Goal: Task Accomplishment & Management: Use online tool/utility

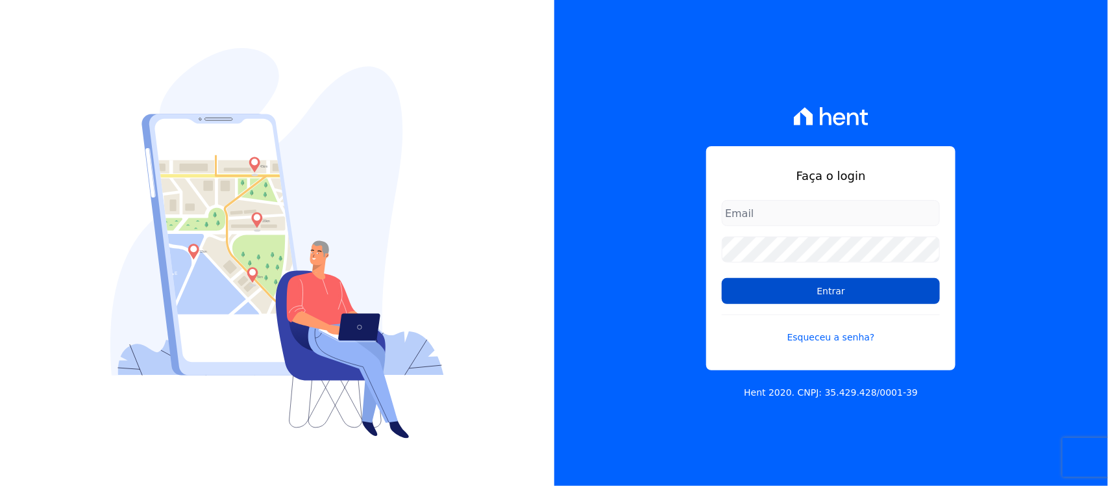
type input "nilda.moura@twtgrupo.com"
click at [775, 299] on input "Entrar" at bounding box center [831, 291] width 218 height 26
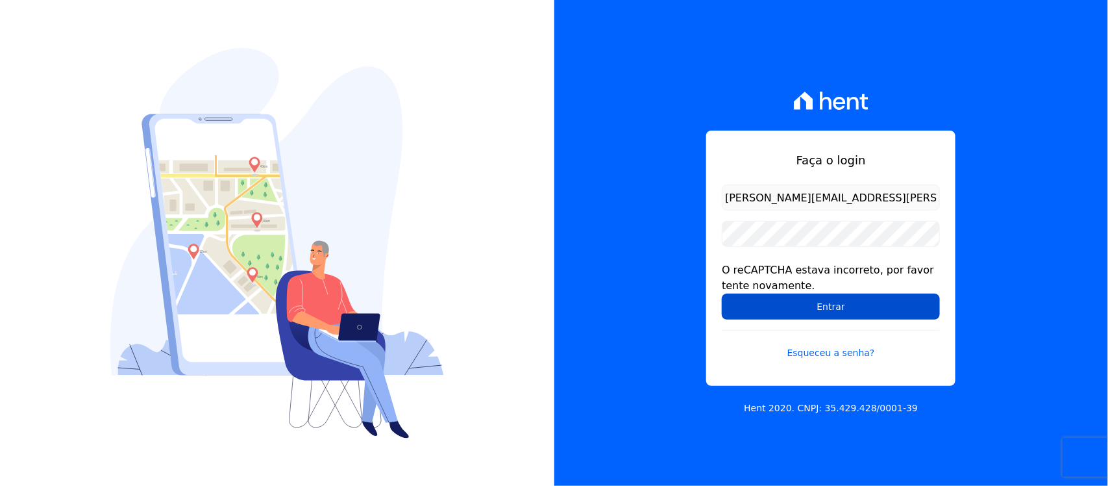
click at [773, 304] on input "Entrar" at bounding box center [831, 306] width 218 height 26
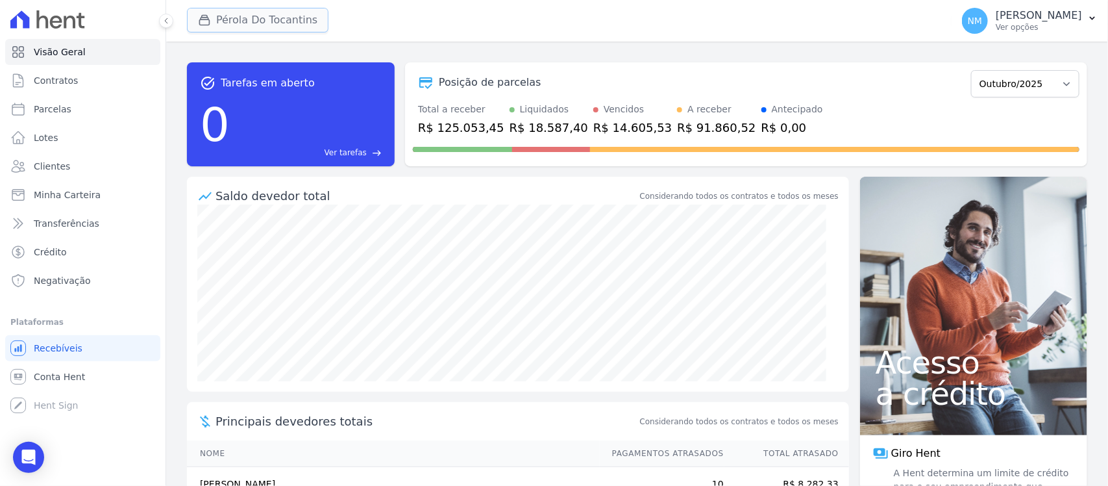
click at [219, 26] on button "Pérola Do Tocantins" at bounding box center [258, 20] width 142 height 25
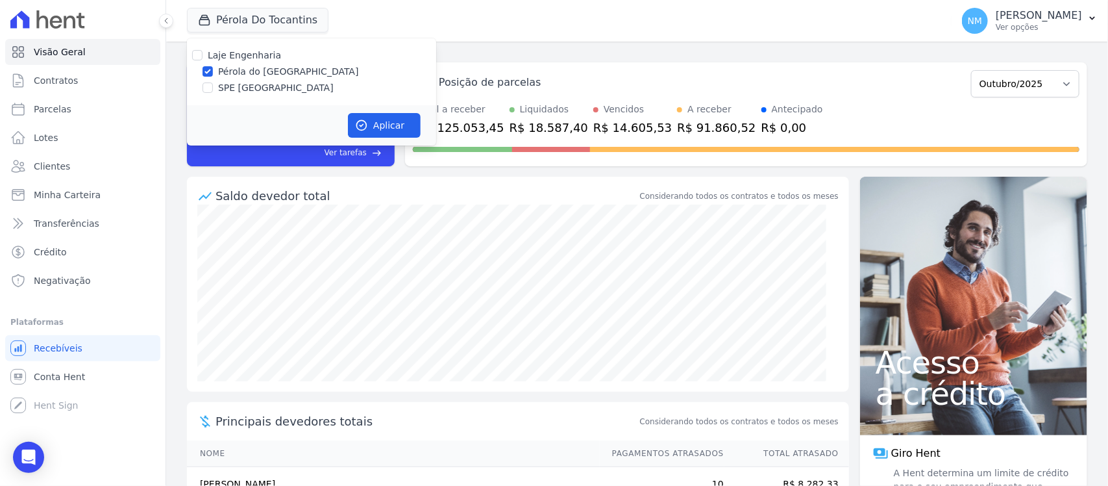
click at [226, 82] on label "SPE [GEOGRAPHIC_DATA]" at bounding box center [276, 88] width 116 height 14
click at [213, 82] on input "SPE [GEOGRAPHIC_DATA]" at bounding box center [208, 87] width 10 height 10
checkbox input "true"
click at [238, 68] on label "Pérola do Tocantins" at bounding box center [288, 72] width 141 height 14
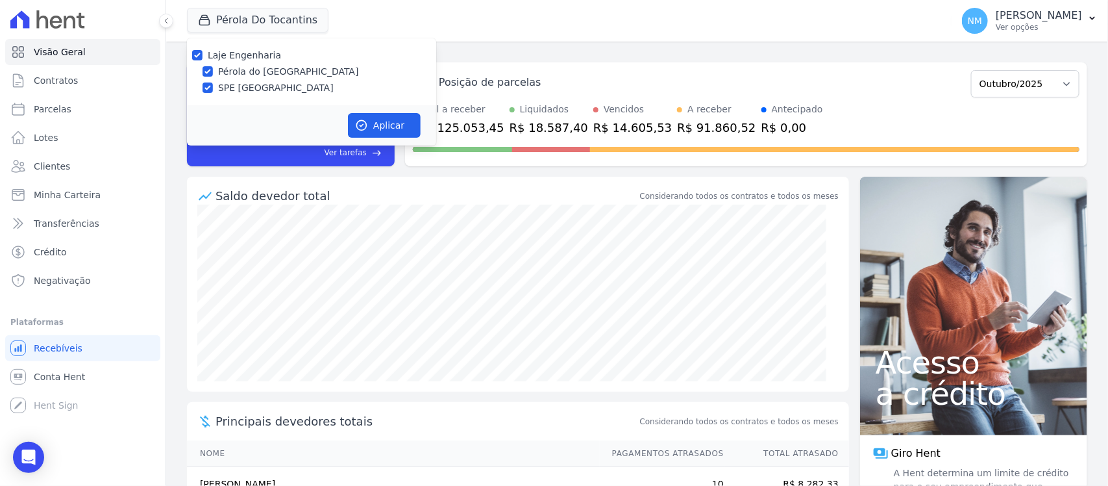
click at [213, 68] on input "Pérola do [GEOGRAPHIC_DATA]" at bounding box center [208, 71] width 10 height 10
checkbox input "false"
click at [384, 124] on button "Aplicar" at bounding box center [384, 125] width 73 height 25
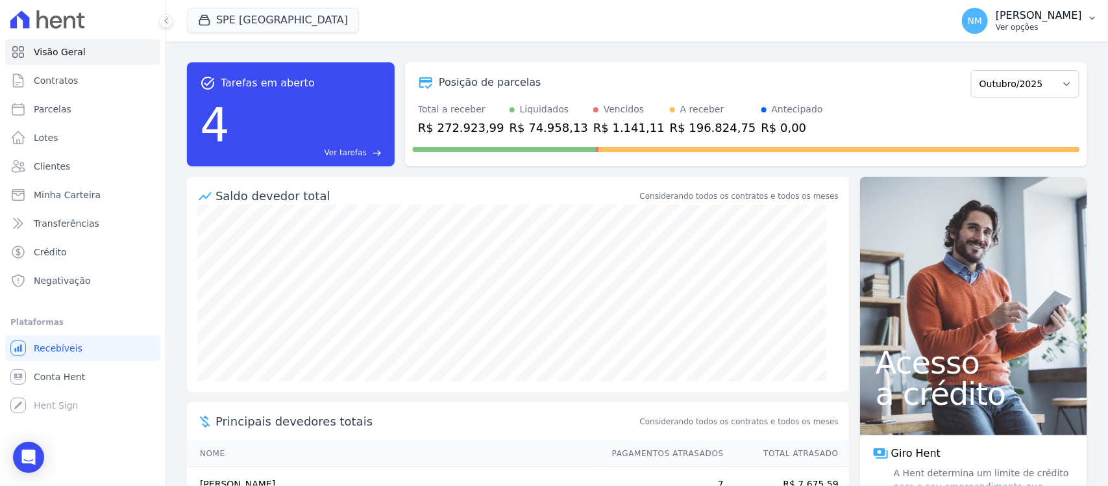
click at [1086, 18] on button "NM Nilda Moura Ver opções" at bounding box center [1030, 21] width 156 height 36
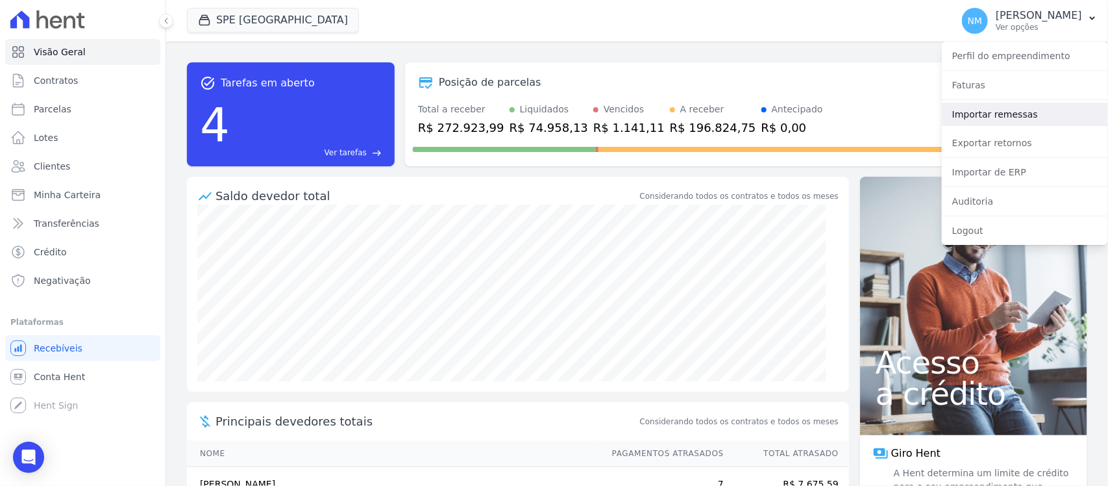
click at [960, 112] on link "Importar remessas" at bounding box center [1025, 114] width 166 height 23
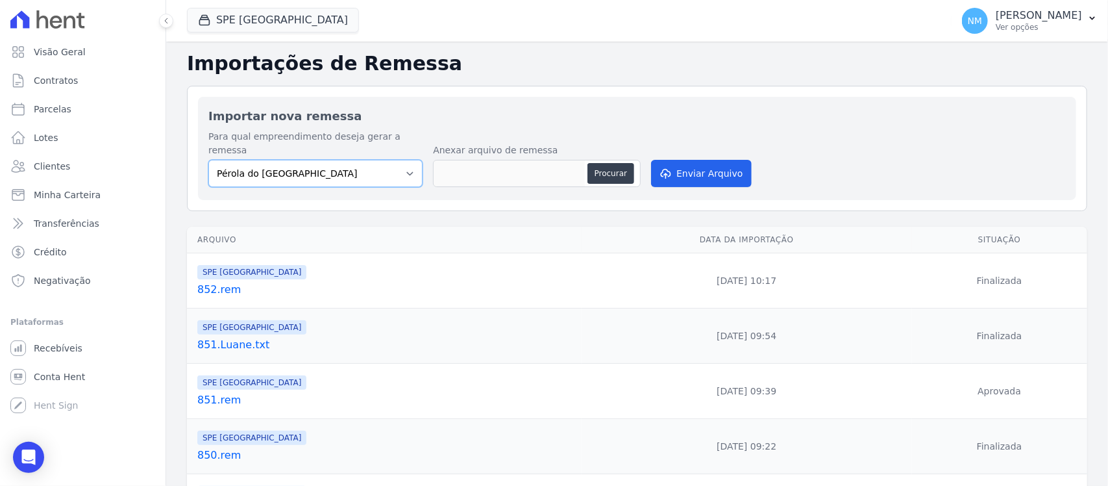
click at [397, 160] on select "Pérola do Tocantins SPE Montenegro" at bounding box center [315, 173] width 214 height 27
select select "168bdd06-a3dd-4988-b5a9-b0a7c7bf8968"
click at [208, 160] on select "Pérola do Tocantins SPE Montenegro" at bounding box center [315, 173] width 214 height 27
click at [614, 163] on button "Procurar" at bounding box center [611, 173] width 47 height 21
type input "853.rem"
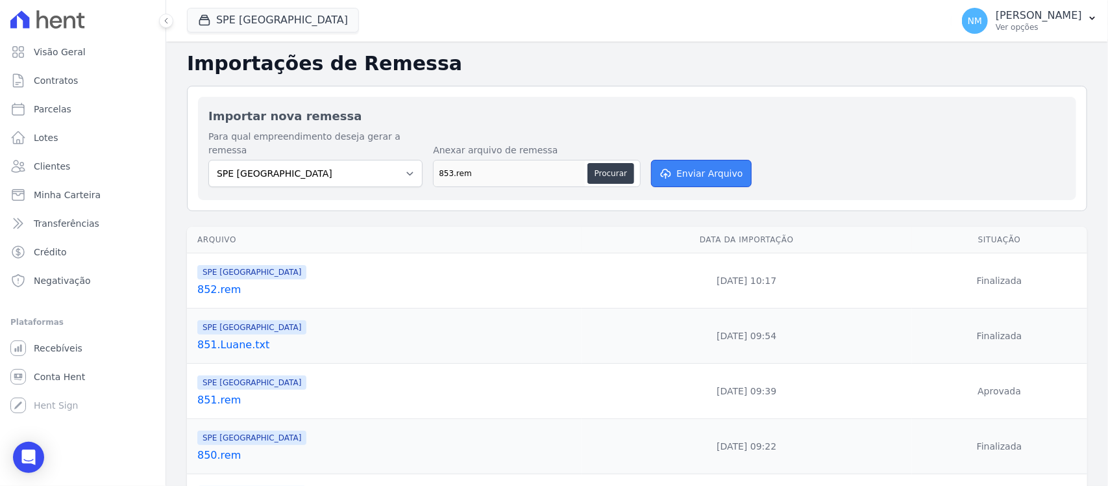
click at [689, 160] on button "Enviar Arquivo" at bounding box center [701, 173] width 100 height 27
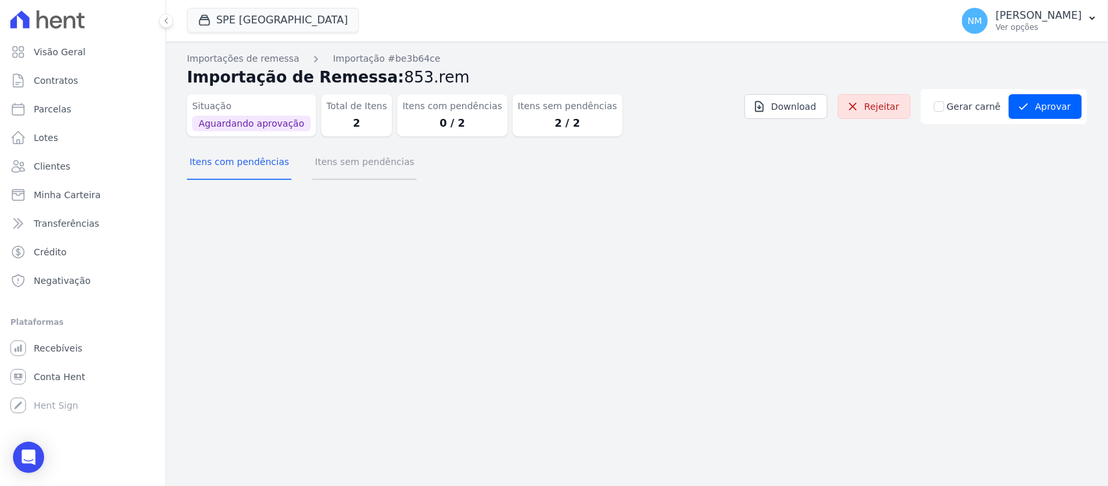
click at [375, 166] on button "Itens sem pendências" at bounding box center [364, 163] width 105 height 34
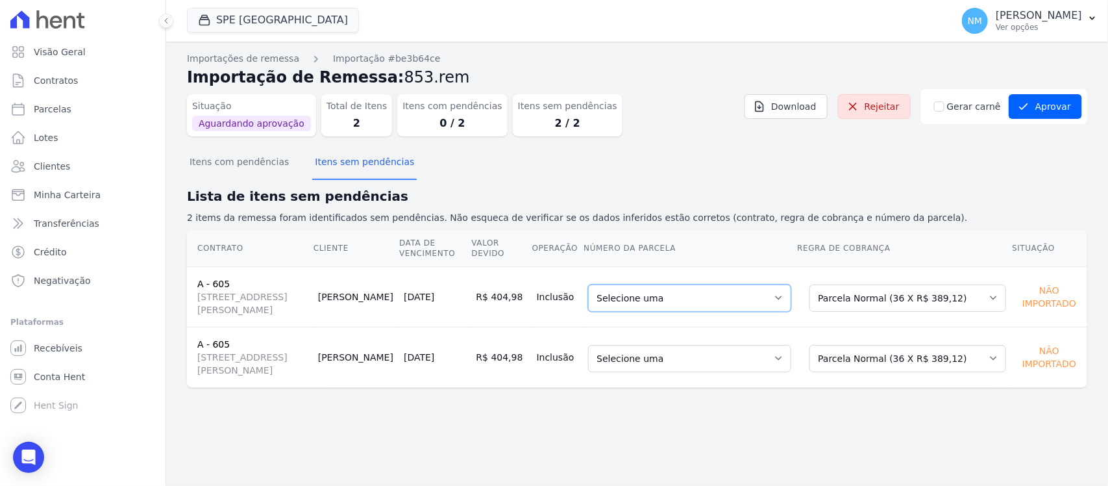
click at [791, 300] on select "Selecione uma 13 - 21/05/2025 - R$ 389,12 - Agendado 16 - 21/06/2025 - R$ 389,1…" at bounding box center [689, 297] width 203 height 27
drag, startPoint x: 849, startPoint y: 448, endPoint x: 851, endPoint y: 440, distance: 8.0
click at [849, 443] on div "Importações de remessa Importação #be3b64ce Importação de Remessa: 853.rem Situ…" at bounding box center [637, 264] width 942 height 444
click at [986, 297] on select "Selecione uma Nova Parcela Avulsa Parcela Avulsa Existente Financiamento CEF (1…" at bounding box center [908, 297] width 197 height 27
click at [984, 366] on select "Selecione uma Nova Parcela Avulsa Parcela Avulsa Existente Financiamento CEF (1…" at bounding box center [908, 358] width 197 height 27
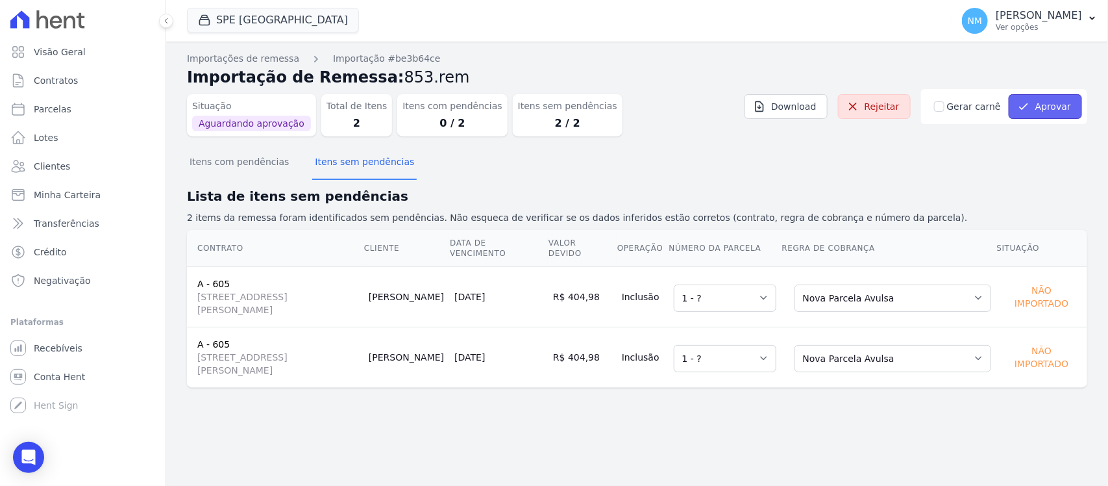
click at [1037, 106] on button "Aprovar" at bounding box center [1045, 106] width 73 height 25
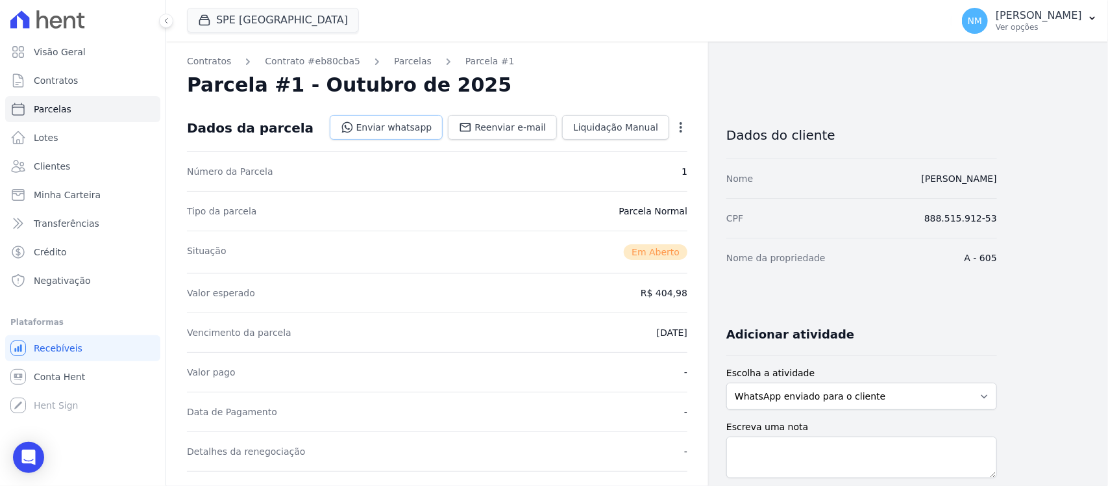
drag, startPoint x: 425, startPoint y: 125, endPoint x: 438, endPoint y: 130, distance: 14.2
click at [425, 125] on link "Enviar whatsapp" at bounding box center [387, 127] width 114 height 25
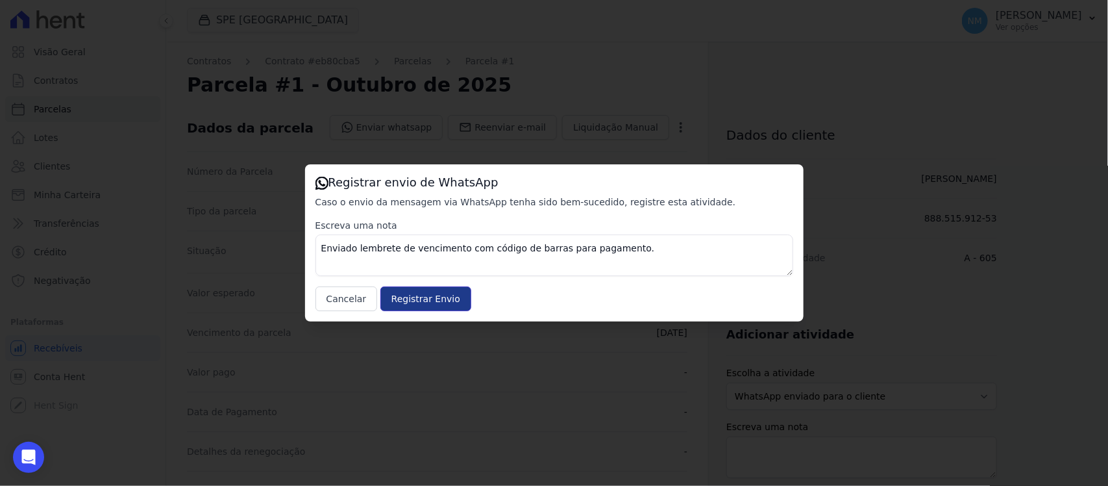
click at [455, 303] on input "Registrar Envio" at bounding box center [425, 298] width 91 height 25
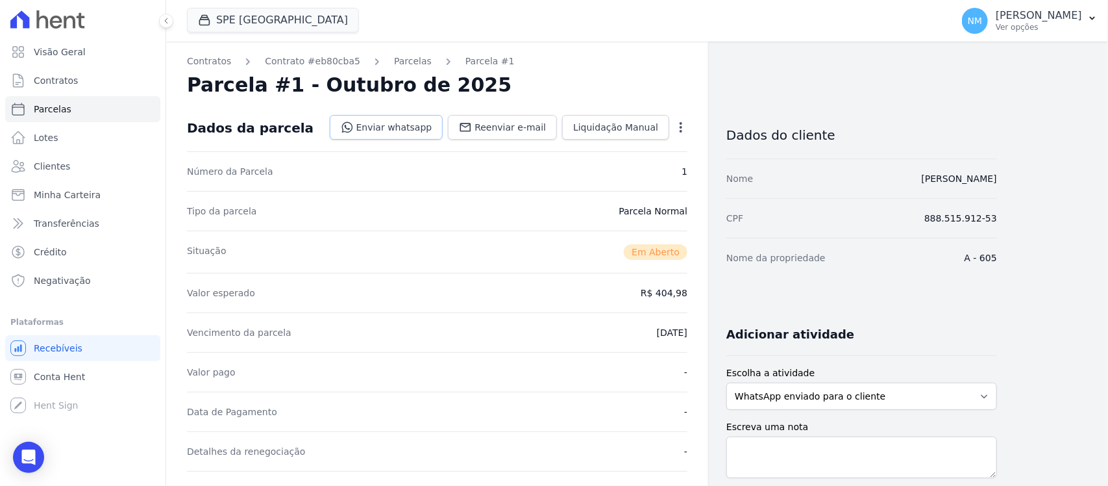
click at [406, 131] on link "Enviar whatsapp" at bounding box center [387, 127] width 114 height 25
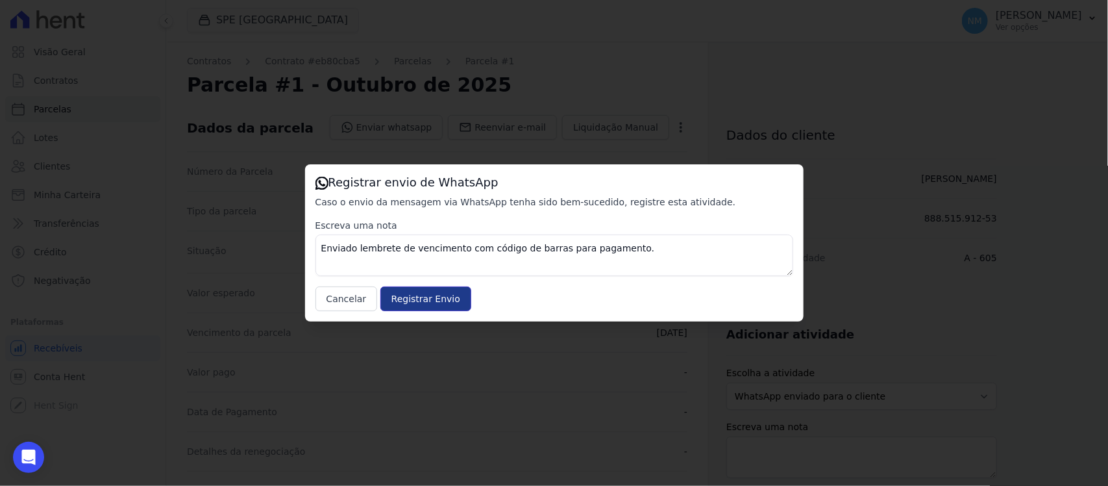
click at [450, 297] on input "Registrar Envio" at bounding box center [425, 298] width 91 height 25
